Goal: Information Seeking & Learning: Learn about a topic

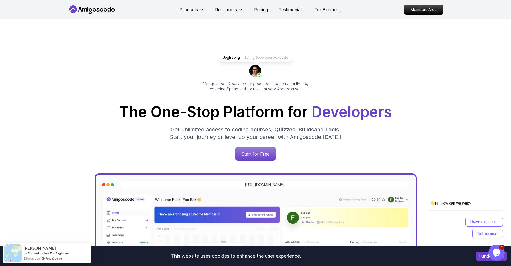
click at [98, 12] on icon at bounding box center [92, 9] width 48 height 9
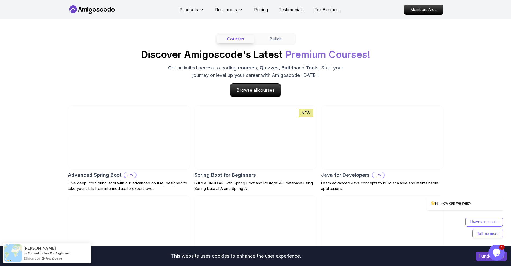
scroll to position [584, 0]
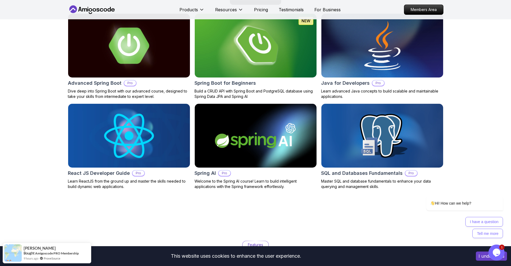
click at [233, 135] on img at bounding box center [255, 135] width 128 height 67
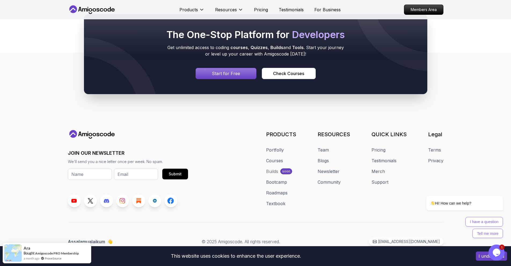
scroll to position [2877, 0]
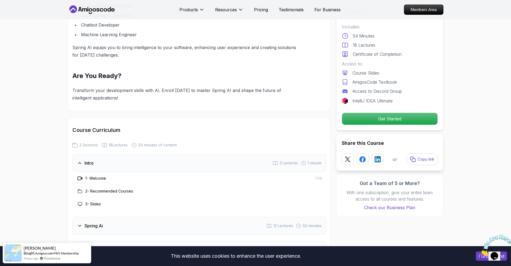
scroll to position [674, 0]
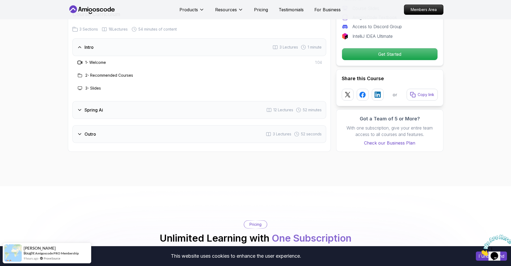
click at [78, 111] on icon at bounding box center [79, 109] width 5 height 5
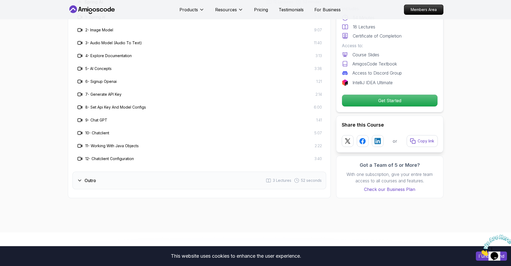
scroll to position [745, 0]
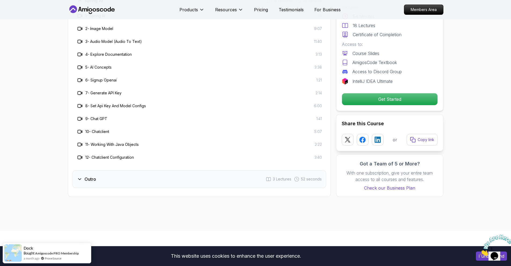
click at [80, 179] on icon at bounding box center [79, 179] width 3 height 1
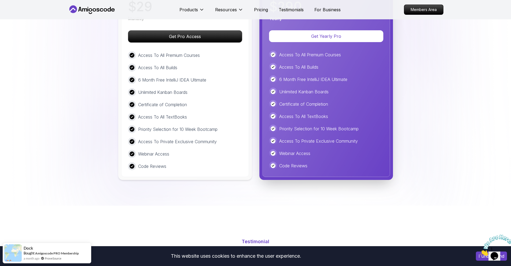
scroll to position [828, 0]
